Goal: Communication & Community: Share content

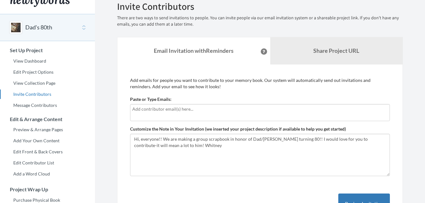
scroll to position [12, 0]
click at [203, 113] on div at bounding box center [260, 112] width 260 height 17
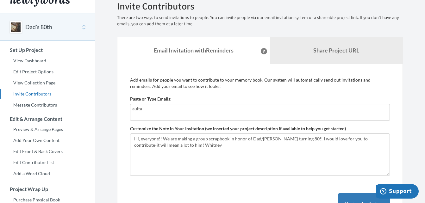
type input "[EMAIL_ADDRESS][DOMAIN_NAME]"
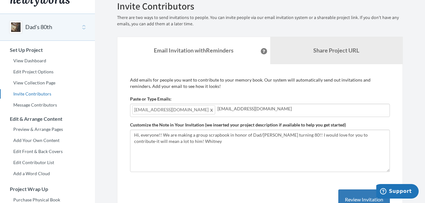
type input "[EMAIL_ADDRESS][DOMAIN_NAME]"
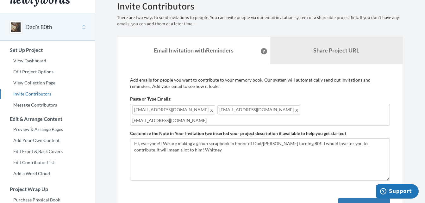
type input "[EMAIL_ADDRESS][DOMAIN_NAME]"
click at [304, 113] on div "[EMAIL_ADDRESS][DOMAIN_NAME] [EMAIL_ADDRESS][DOMAIN_NAME] [EMAIL_ADDRESS][DOMAI…" at bounding box center [260, 115] width 260 height 22
click at [300, 111] on div "[EMAIL_ADDRESS][DOMAIN_NAME] [EMAIL_ADDRESS][DOMAIN_NAME] [EMAIL_ADDRESS][DOMAI…" at bounding box center [260, 115] width 260 height 22
type input "[EMAIL_ADDRESS][PERSON_NAME][DOMAIN_NAME]"
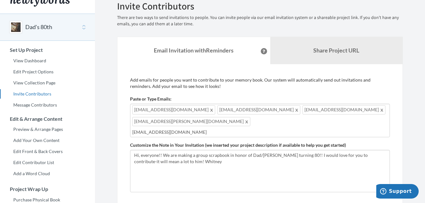
type input "[EMAIL_ADDRESS][DOMAIN_NAME]"
type input "[PERSON_NAME][EMAIL_ADDRESS][PERSON_NAME][DOMAIN_NAME]"
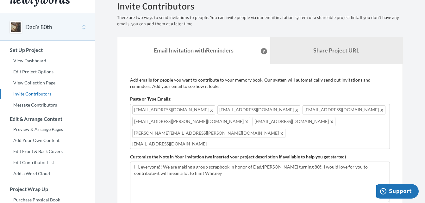
type input "[EMAIL_ADDRESS][DOMAIN_NAME]"
click at [320, 123] on div "[EMAIL_ADDRESS][DOMAIN_NAME] [EMAIL_ADDRESS][DOMAIN_NAME] [EMAIL_ADDRESS][DOMAI…" at bounding box center [260, 126] width 260 height 45
click at [198, 141] on input "text" at bounding box center [260, 144] width 256 height 7
type input "[EMAIL_ADDRESS][DOMAIN_NAME]"
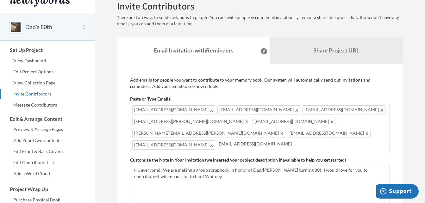
type input "[EMAIL_ADDRESS][DOMAIN_NAME]"
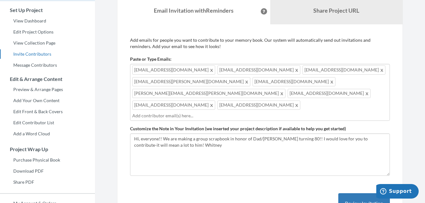
scroll to position [52, 0]
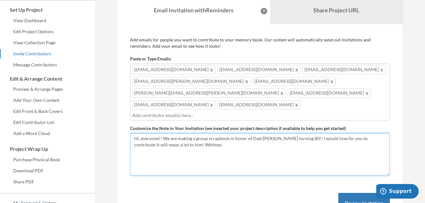
click at [187, 133] on textarea "Hi, everyone!! We are making a group scrapbook in honor of Dad/[PERSON_NAME] tu…" at bounding box center [260, 154] width 260 height 42
drag, startPoint x: 179, startPoint y: 125, endPoint x: 156, endPoint y: 125, distance: 23.1
click at [156, 133] on textarea "Hi, everyone!! We are making a group scrapbook in honor of Dad/[PERSON_NAME] tu…" at bounding box center [260, 154] width 260 height 42
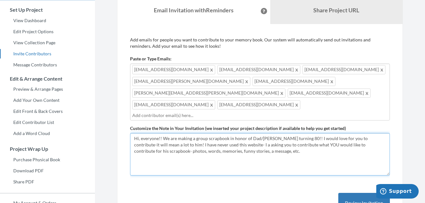
click at [220, 133] on textarea "Hi, everyone!! We are making a group scrapbook in honor of Dad/[PERSON_NAME] tu…" at bounding box center [260, 154] width 260 height 42
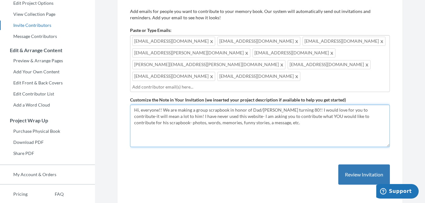
scroll to position [81, 0]
click at [254, 105] on textarea "Hi, everyone!! We are making a group scrapbook in honor of Dad/[PERSON_NAME] tu…" at bounding box center [260, 126] width 260 height 42
click at [242, 105] on textarea "Hi, everyone!! We are making a group scrapbook in honor of Dad/[PERSON_NAME] tu…" at bounding box center [260, 126] width 260 height 42
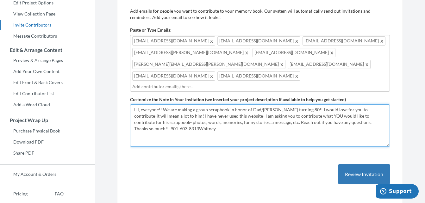
click at [346, 105] on textarea "Hi, everyone!! We are making a group scrapbook in honor of Dad/[PERSON_NAME] tu…" at bounding box center [260, 126] width 260 height 42
click at [162, 108] on textarea "Hi, everyone!! We are making a group scrapbook in honor of Dad/[PERSON_NAME] tu…" at bounding box center [260, 126] width 260 height 42
type textarea "Hi, everyone!! We are making a group scrapbook in honor of Dad/[PERSON_NAME] tu…"
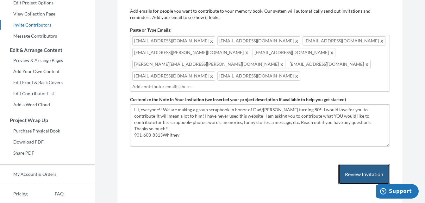
click at [339, 164] on button "Review Invitation" at bounding box center [365, 174] width 52 height 21
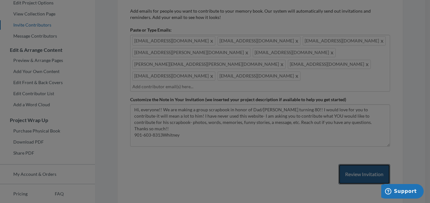
click at [339, 164] on button "Review Invitation" at bounding box center [365, 174] width 52 height 21
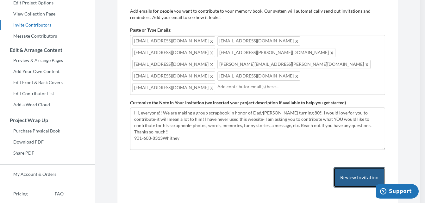
scroll to position [0, 0]
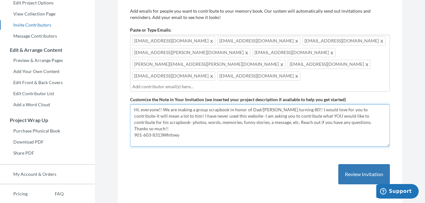
click at [164, 109] on textarea "Hi, everyone!! We are making a group scrapbook in honor of Dad/[PERSON_NAME] tu…" at bounding box center [260, 126] width 260 height 42
drag, startPoint x: 243, startPoint y: 92, endPoint x: 272, endPoint y: 117, distance: 38.6
click at [272, 117] on textarea "Hi, everyone!! We are making a group scrapbook in honor of Dad/[PERSON_NAME] tu…" at bounding box center [260, 126] width 260 height 42
click at [270, 124] on textarea "Hi, everyone!! We are making a group scrapbook in honor of Dad/[PERSON_NAME] tu…" at bounding box center [260, 126] width 260 height 42
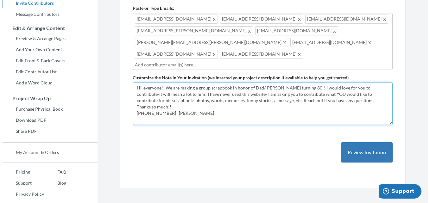
scroll to position [102, 0]
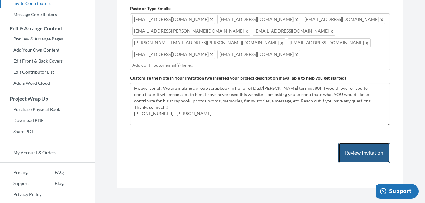
click at [355, 143] on button "Review Invitation" at bounding box center [365, 153] width 52 height 21
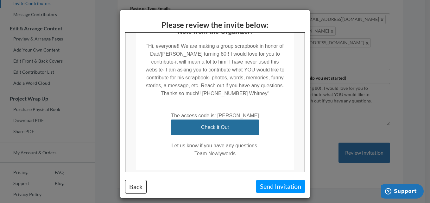
scroll to position [152, 0]
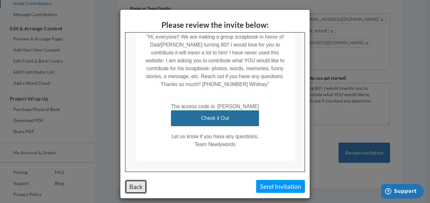
click at [132, 190] on button "Back" at bounding box center [136, 187] width 22 height 14
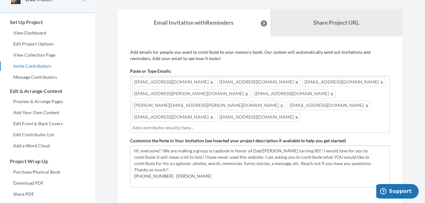
scroll to position [40, 0]
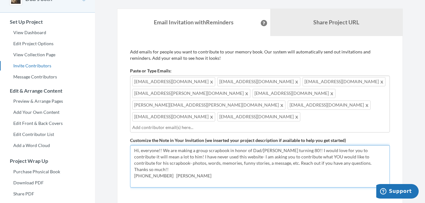
click at [269, 145] on textarea "Hi, everyone!! We are making a group scrapbook in honor of Dad/[PERSON_NAME] tu…" at bounding box center [260, 166] width 260 height 42
click at [261, 145] on textarea "Hi, everyone!! We are making a group scrapbook in honor of Dad/[PERSON_NAME] tu…" at bounding box center [260, 166] width 260 height 42
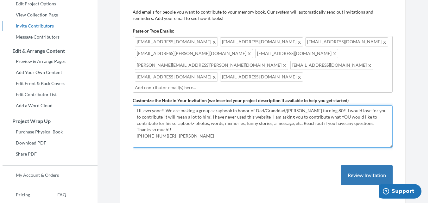
scroll to position [81, 0]
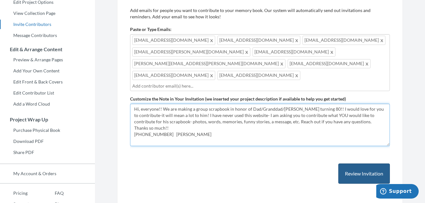
type textarea "Hi, everyone!! We are making a group scrapbook in honor of Dad/Granddad/[PERSON…"
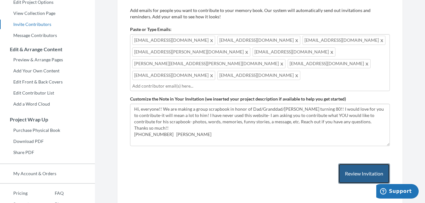
click at [349, 164] on button "Review Invitation" at bounding box center [365, 174] width 52 height 21
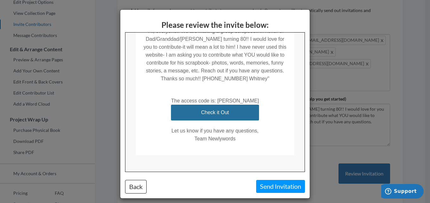
scroll to position [162, 0]
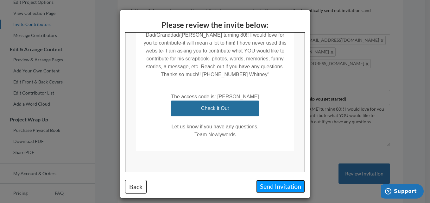
click at [276, 188] on button "Send Invitation" at bounding box center [280, 186] width 49 height 13
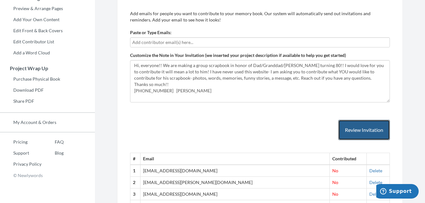
scroll to position [137, 0]
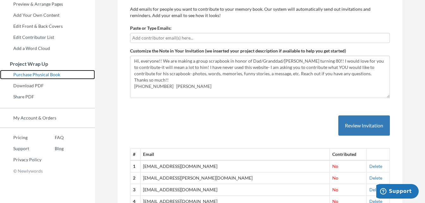
click at [55, 73] on link "Purchase Physical Book" at bounding box center [47, 75] width 95 height 10
